Goal: Information Seeking & Learning: Learn about a topic

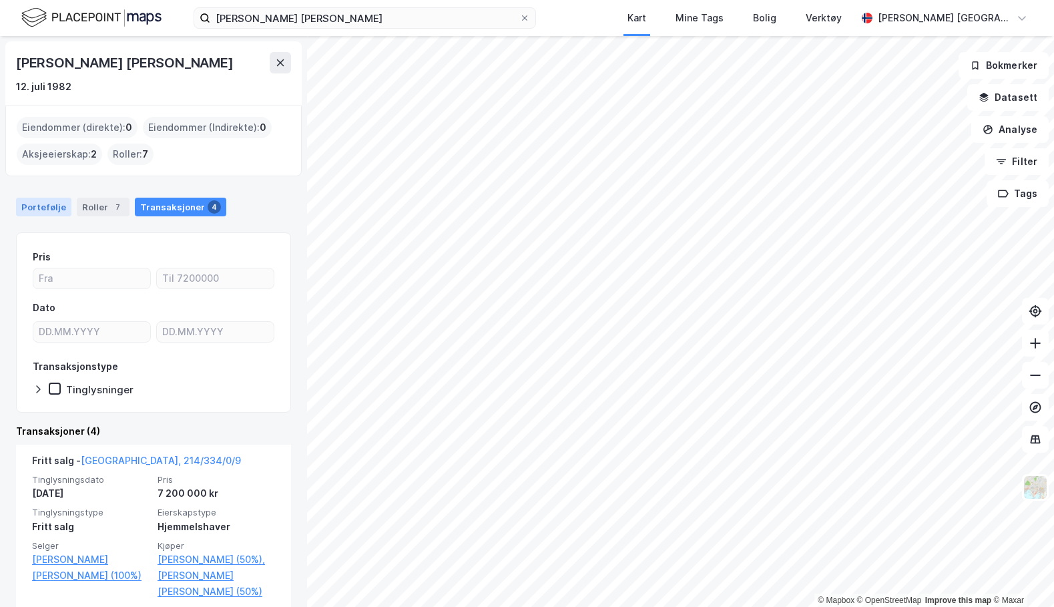
click at [47, 205] on div "Portefølje" at bounding box center [43, 207] width 55 height 19
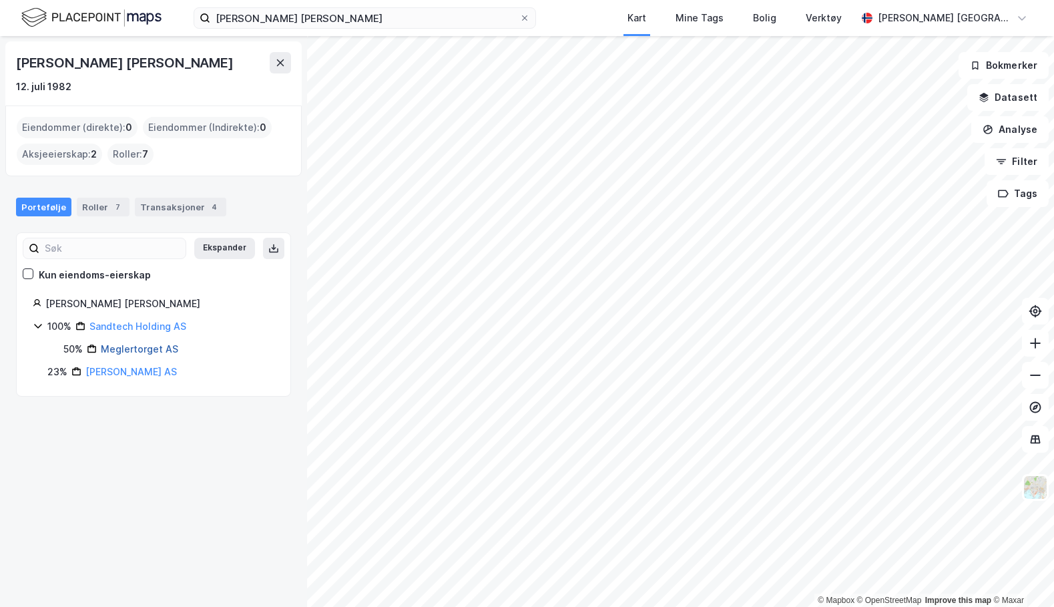
click at [133, 353] on link "Meglertorget AS" at bounding box center [139, 348] width 77 height 11
click at [98, 208] on div "Roller 7" at bounding box center [103, 207] width 53 height 19
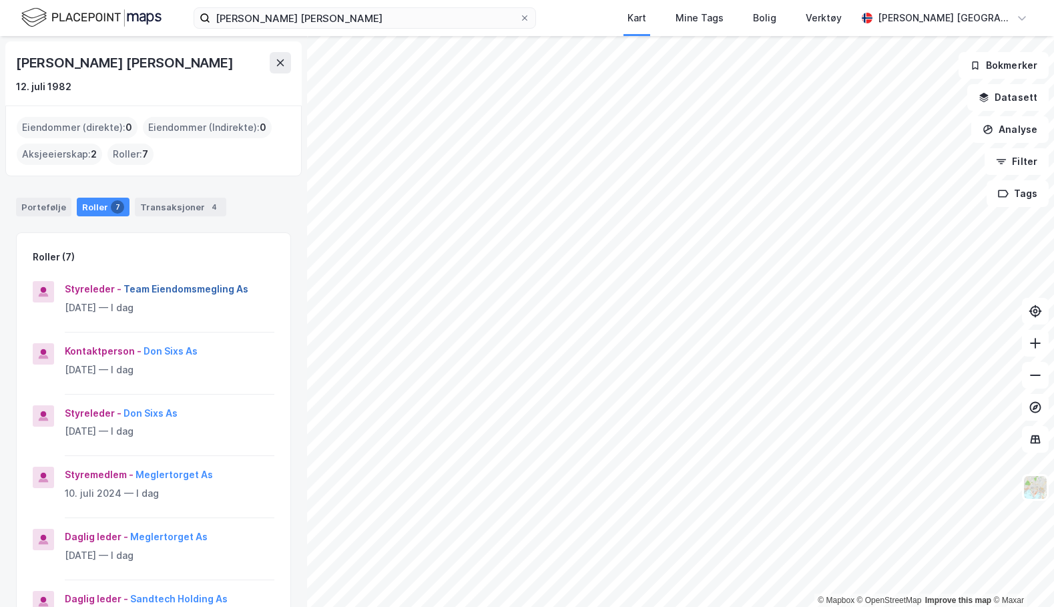
click at [0, 0] on button "Team Eiendomsmegling As" at bounding box center [0, 0] width 0 height 0
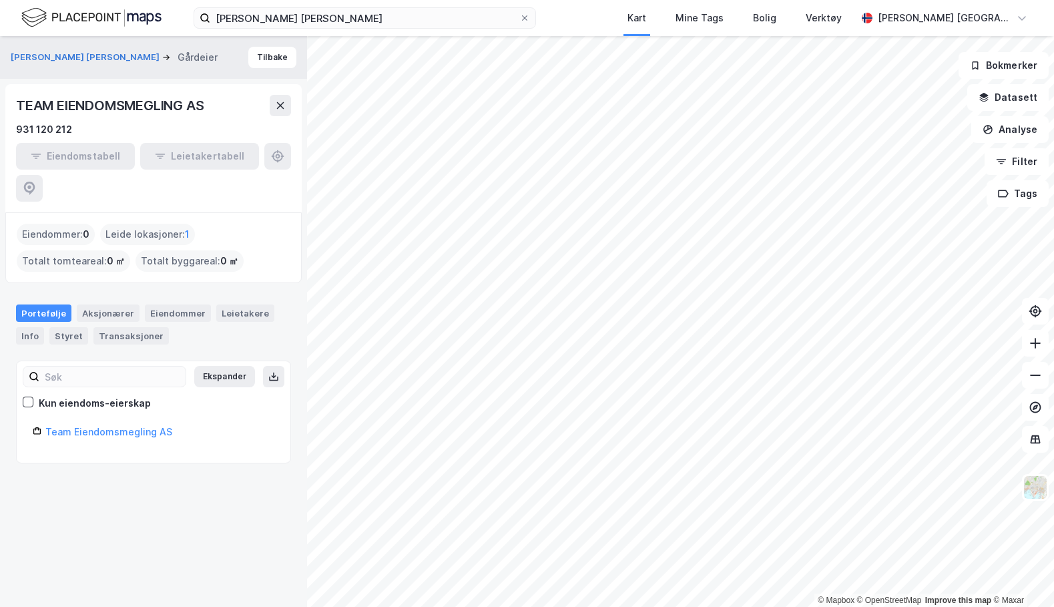
click at [168, 224] on div "Leide lokasjoner : 1" at bounding box center [147, 234] width 95 height 21
click at [149, 224] on div "Leide lokasjoner : 1" at bounding box center [147, 234] width 95 height 21
click at [170, 224] on div "Leide lokasjoner : 1" at bounding box center [147, 234] width 95 height 21
click at [170, 305] on div "Eiendommer" at bounding box center [178, 313] width 66 height 17
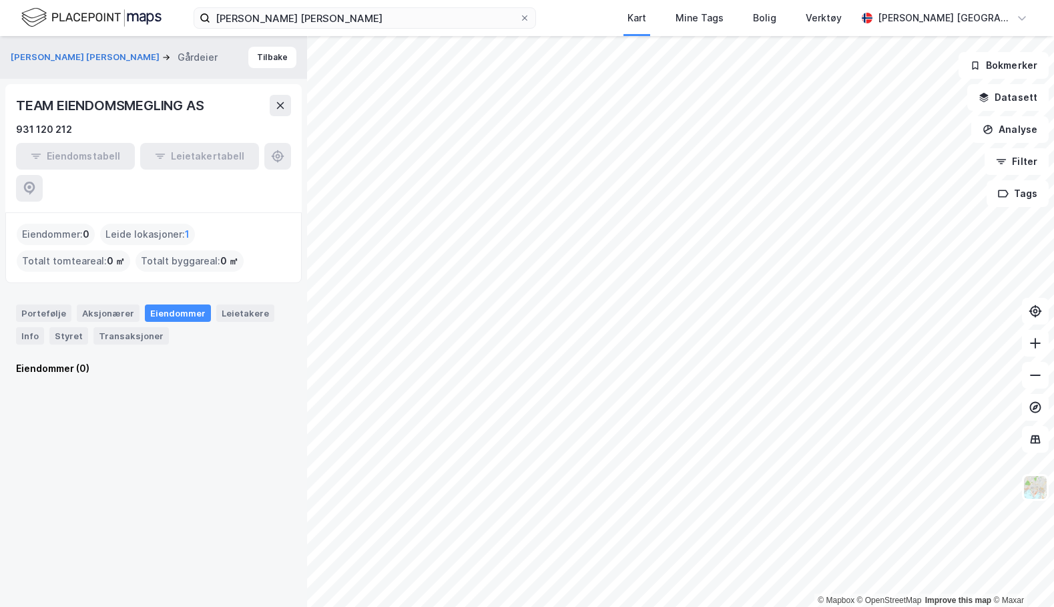
click at [140, 224] on div "Leide lokasjoner : 1" at bounding box center [147, 234] width 95 height 21
click at [174, 224] on div "Leide lokasjoner : 1" at bounding box center [147, 234] width 95 height 21
click at [51, 305] on div "Portefølje" at bounding box center [43, 313] width 55 height 17
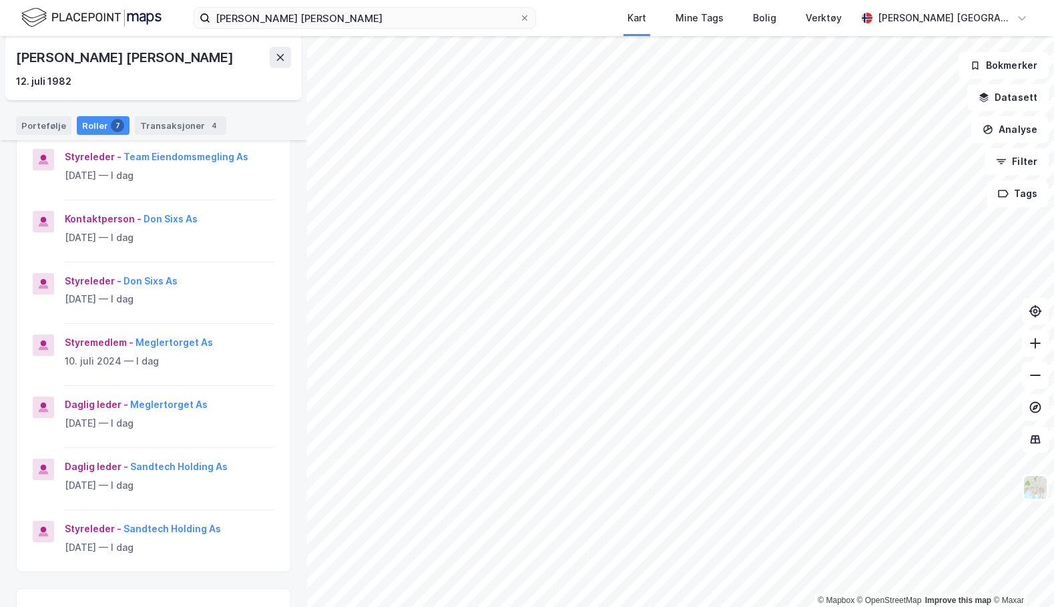
scroll to position [134, 0]
click at [0, 0] on button "Meglertorget As" at bounding box center [0, 0] width 0 height 0
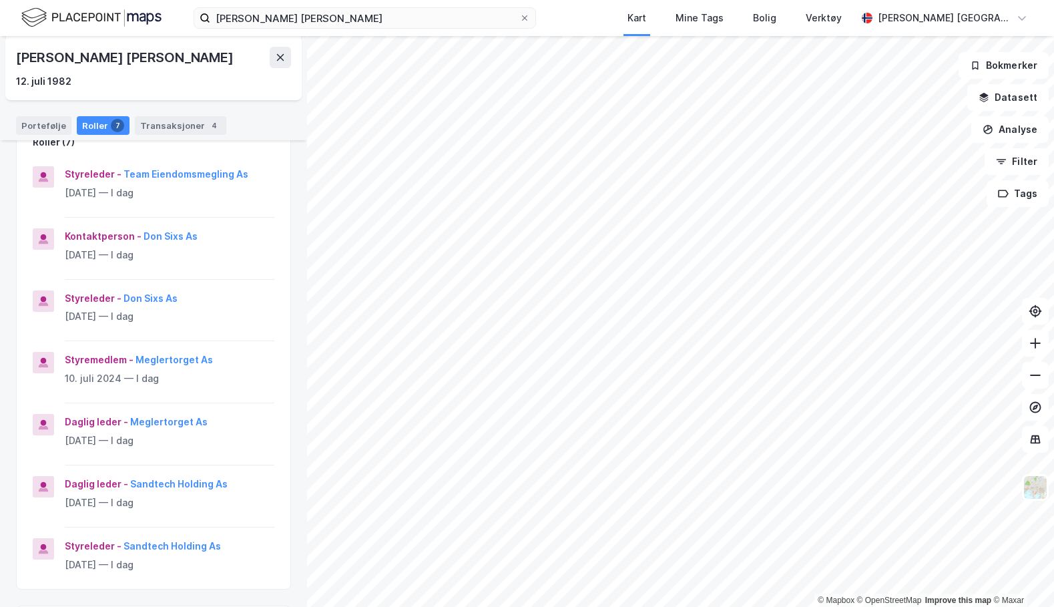
scroll to position [118, 0]
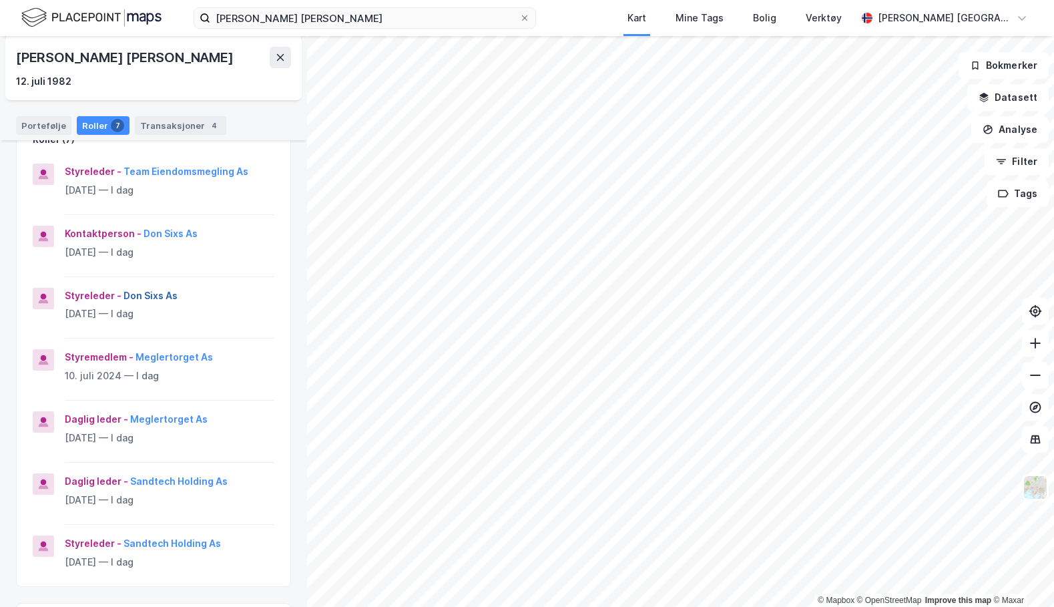
click at [0, 0] on button "Don Sixs As" at bounding box center [0, 0] width 0 height 0
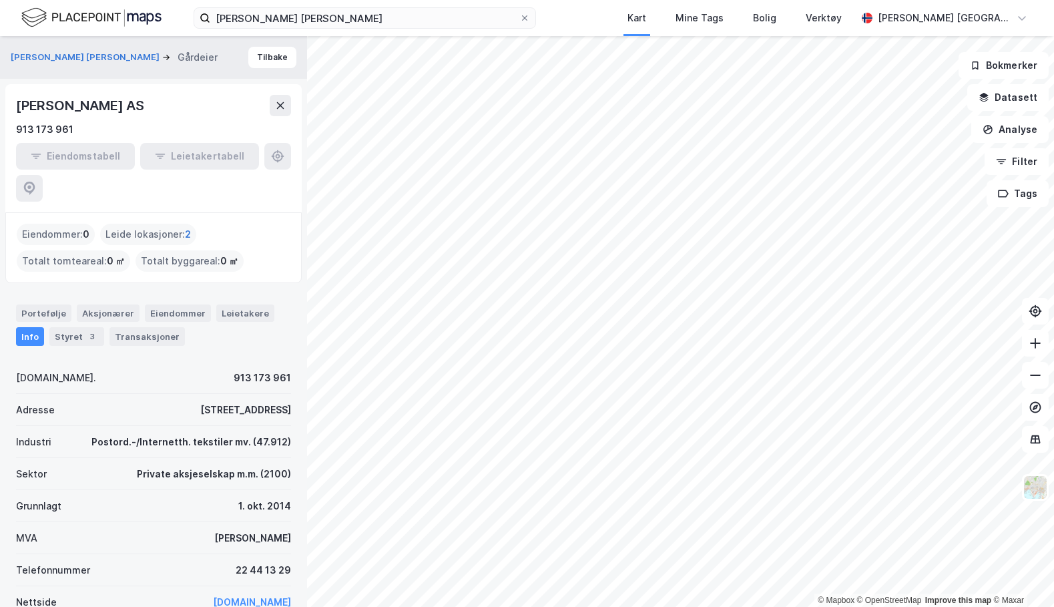
click at [185, 226] on span "2" at bounding box center [188, 234] width 6 height 16
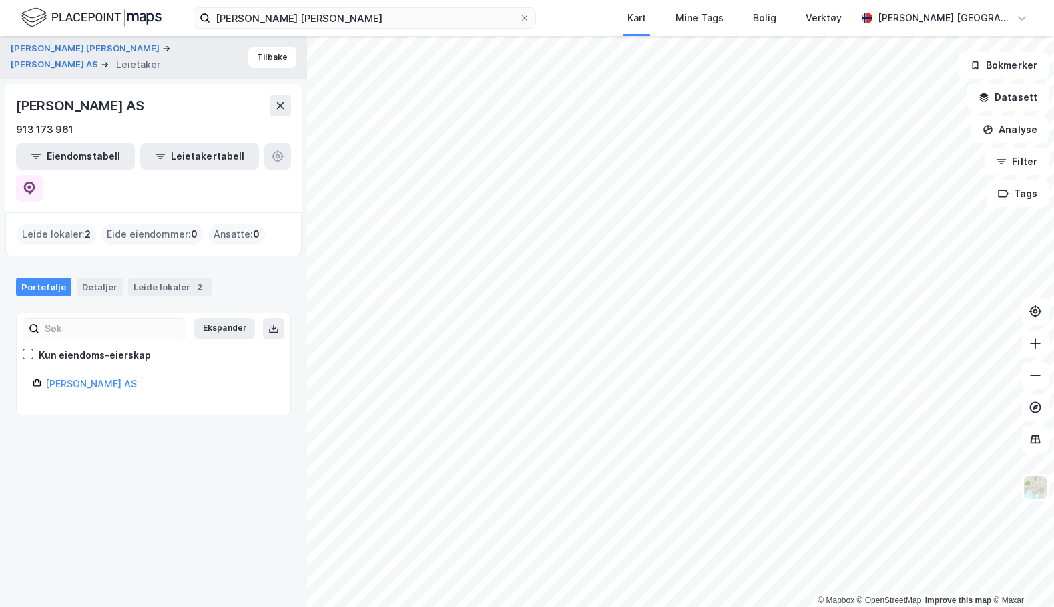
click at [64, 224] on div "Leide lokaler : 2" at bounding box center [56, 234] width 79 height 21
